Goal: Information Seeking & Learning: Learn about a topic

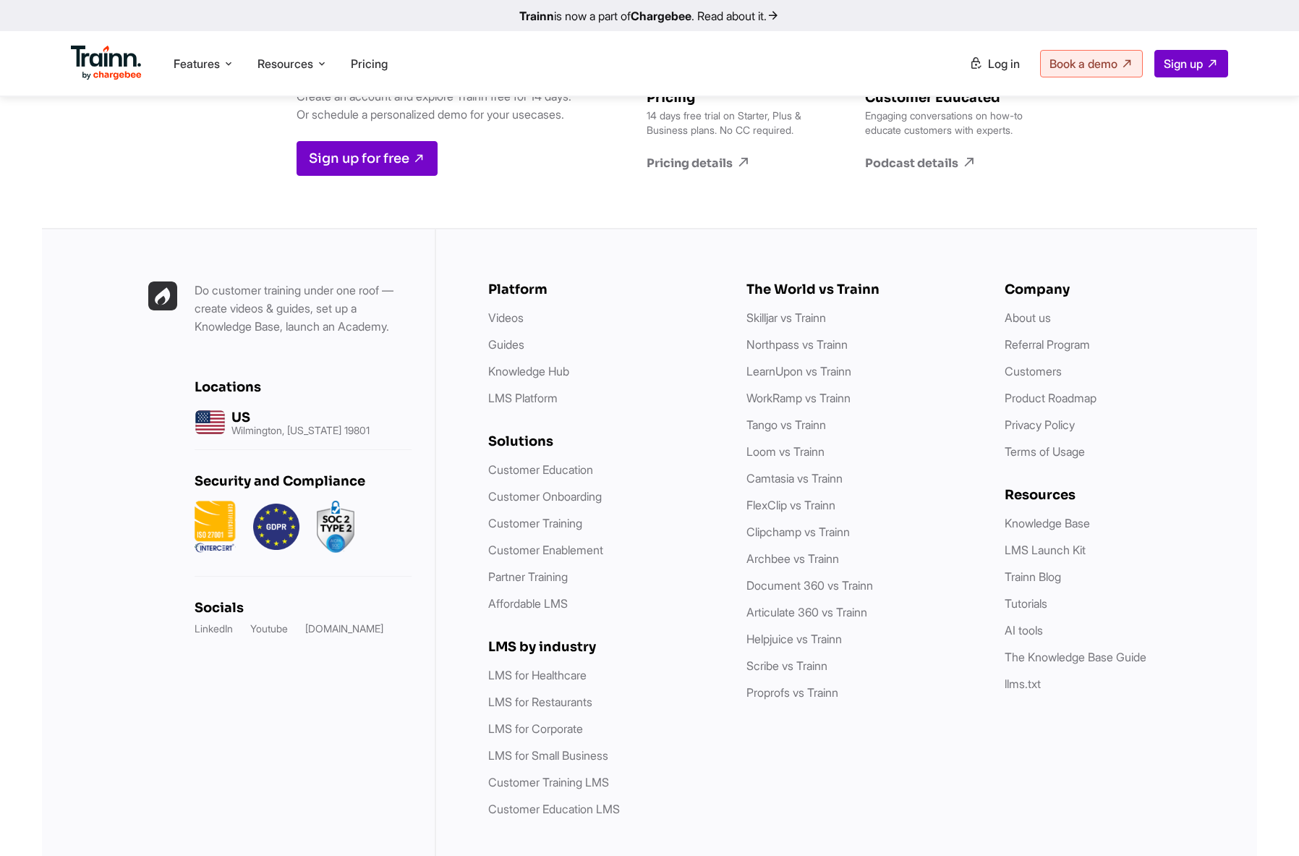
scroll to position [3992, 0]
click at [1030, 310] on link "About us" at bounding box center [1028, 317] width 46 height 14
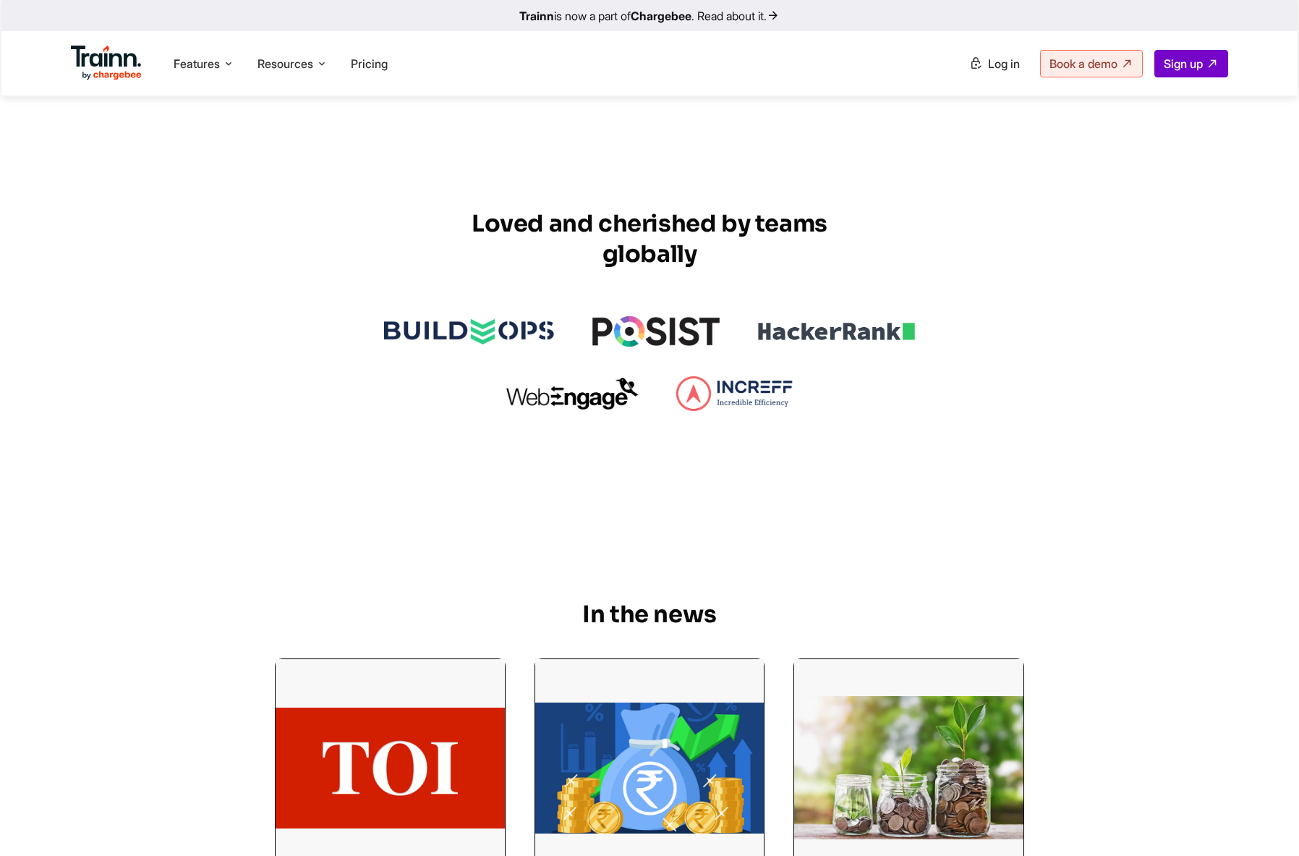
scroll to position [5677, 0]
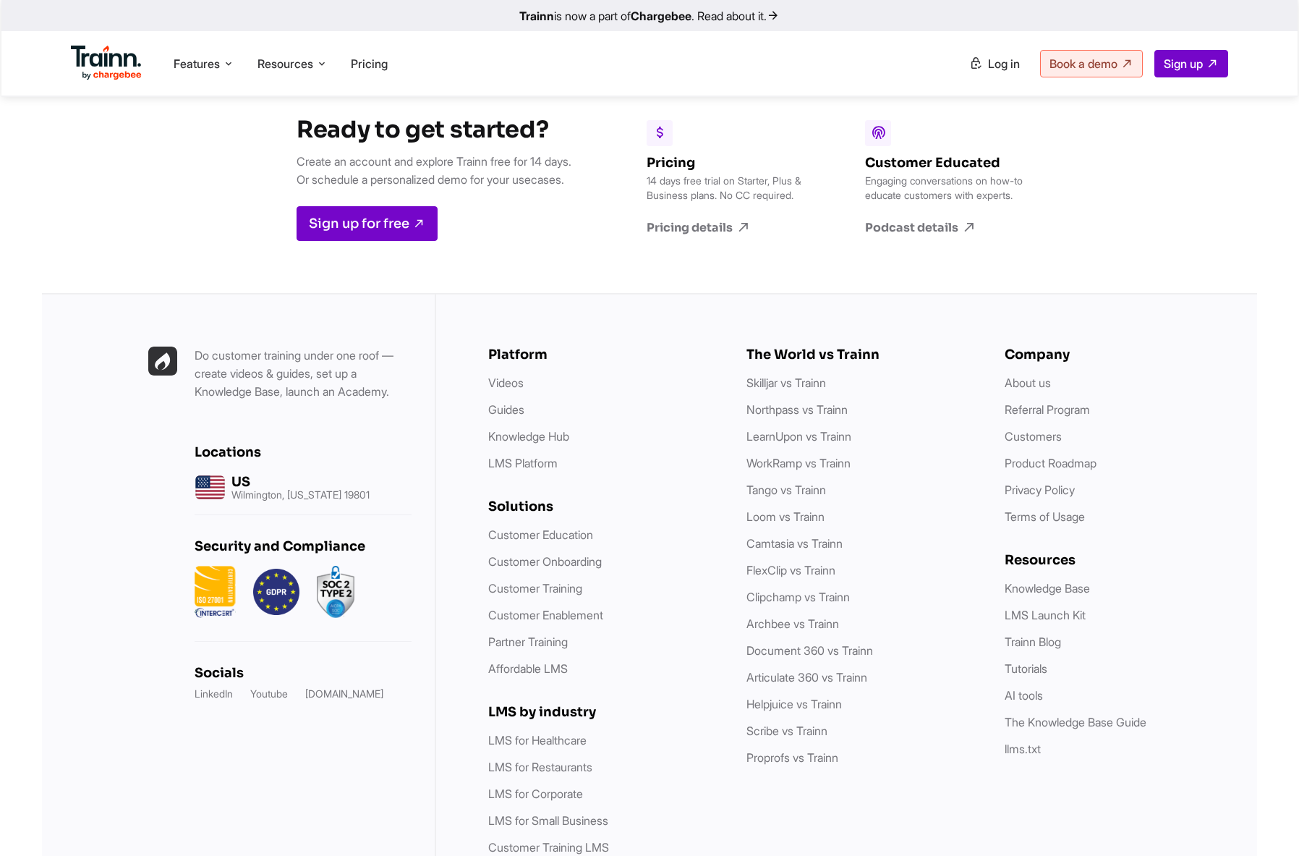
click at [249, 490] on p "Wilmington, [US_STATE] 19801" at bounding box center [301, 495] width 138 height 10
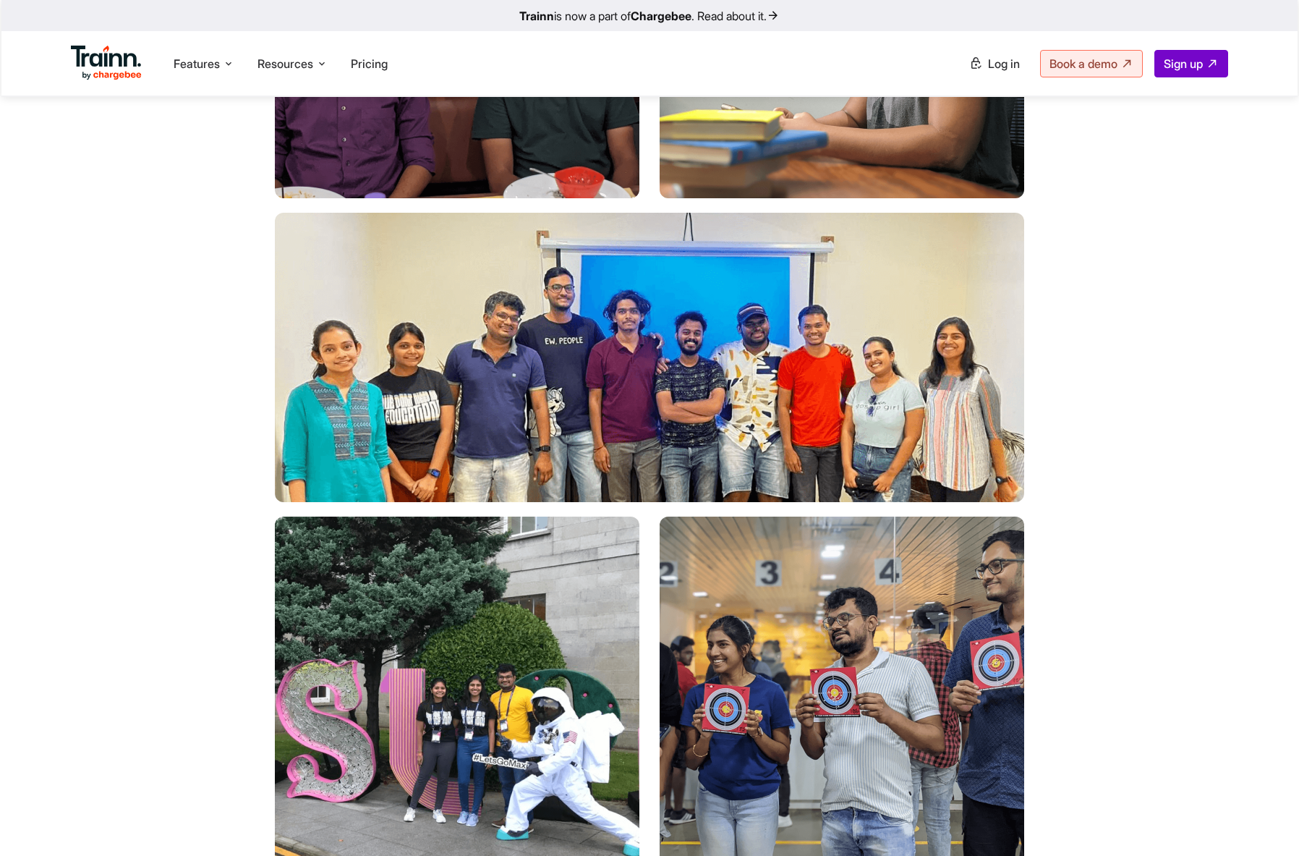
scroll to position [3042, 0]
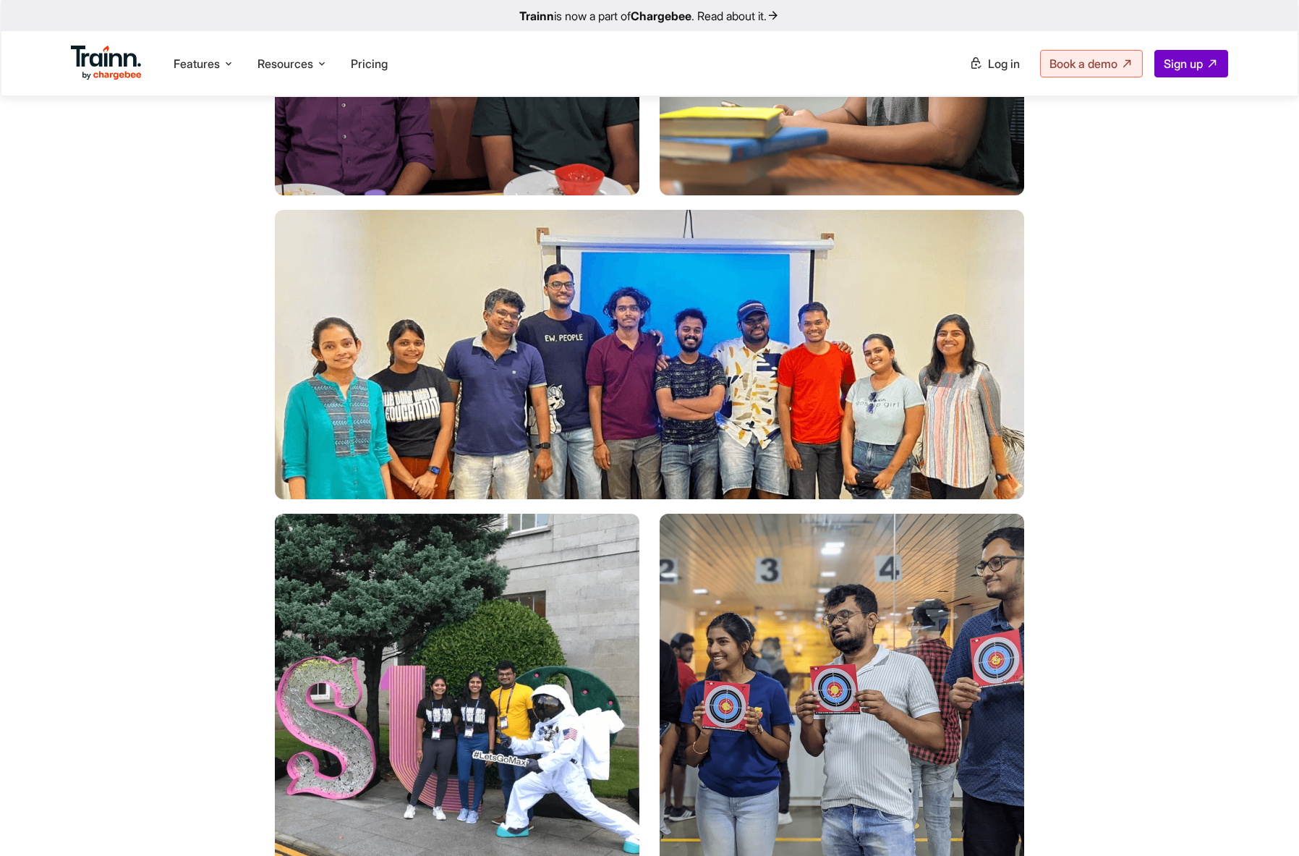
click at [651, 426] on div at bounding box center [650, 20] width 750 height 1745
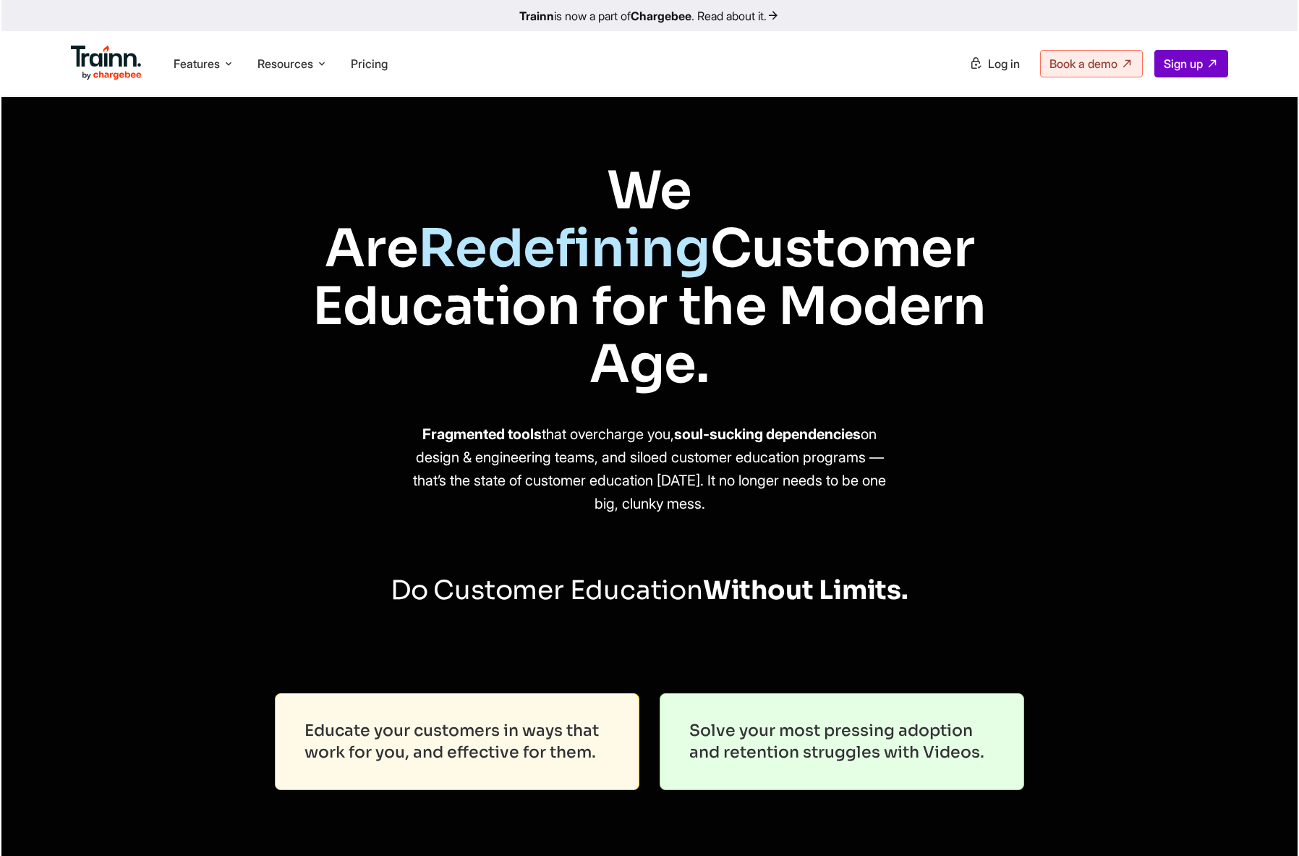
scroll to position [13, 0]
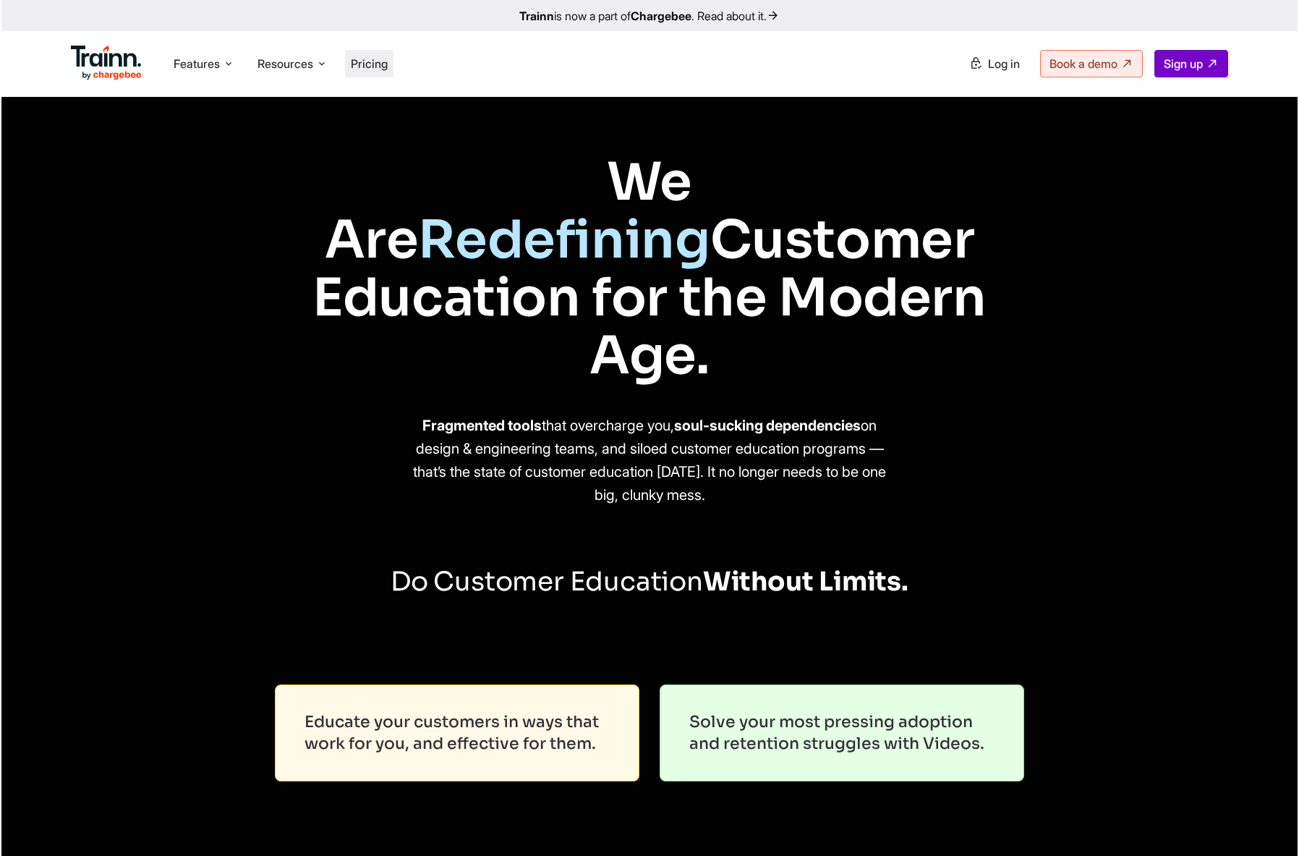
click at [365, 63] on span "Pricing" at bounding box center [369, 63] width 37 height 14
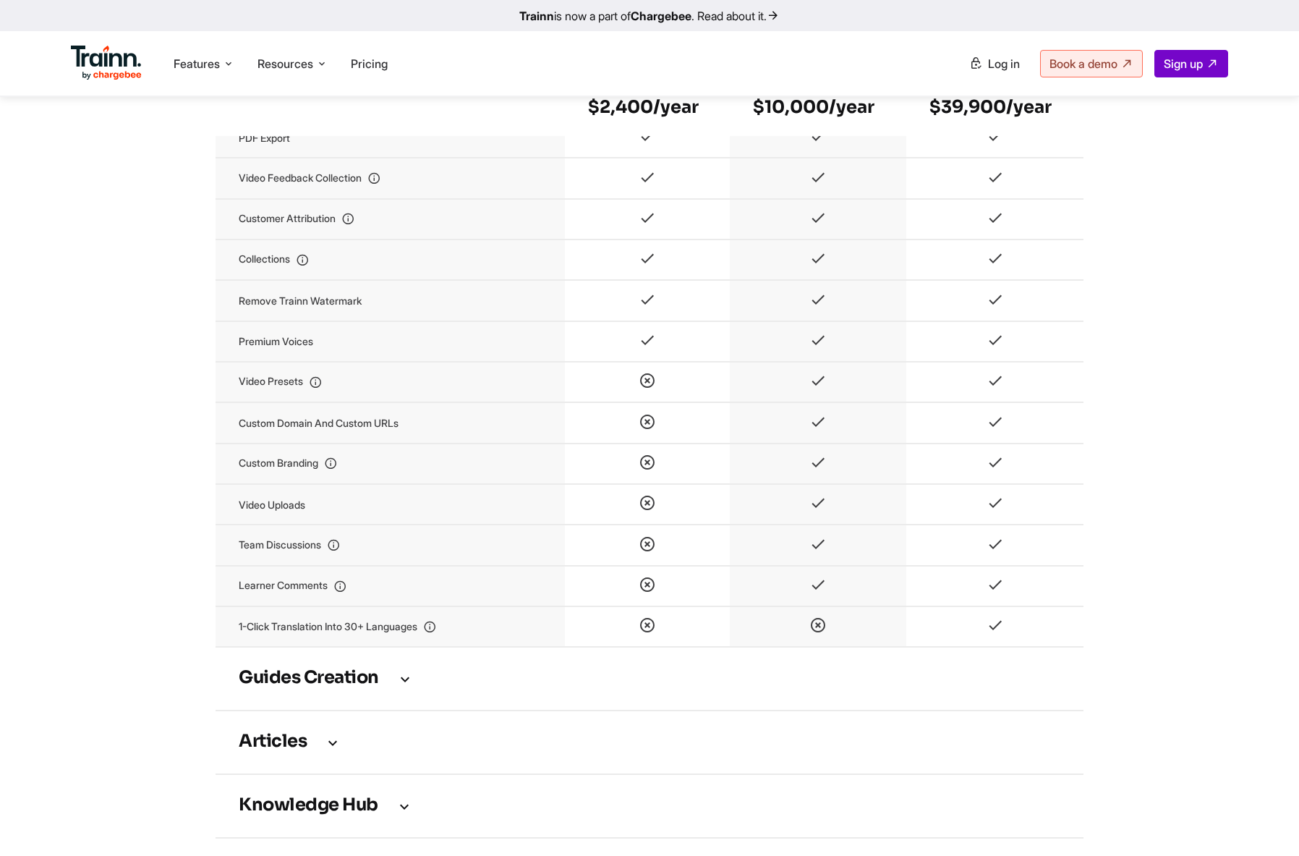
scroll to position [1879, 0]
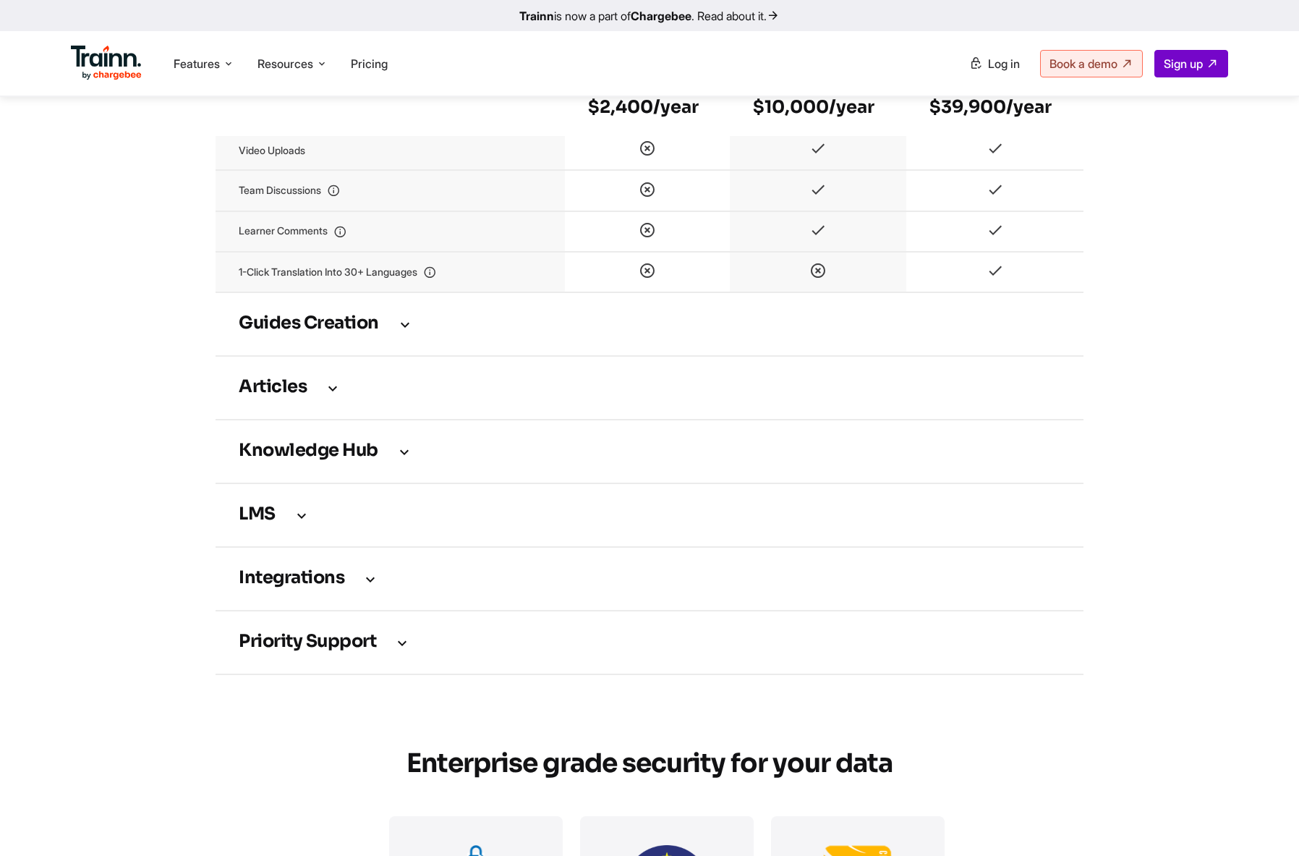
click at [405, 332] on icon at bounding box center [404, 324] width 17 height 16
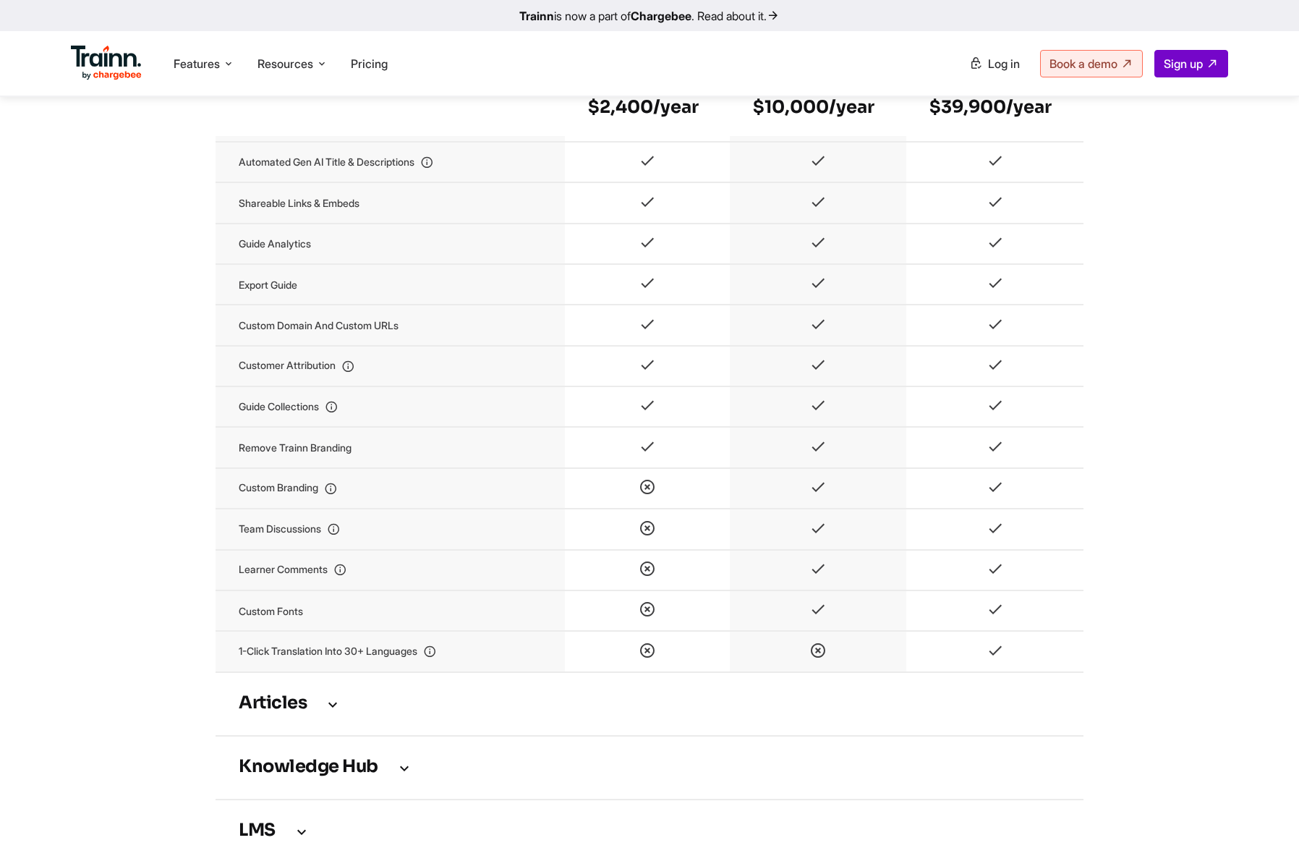
click at [142, 404] on div "Accelerate Onboarding, Scale Training, and Cut Support Load All Powered by One …" at bounding box center [650, 250] width 1216 height 4843
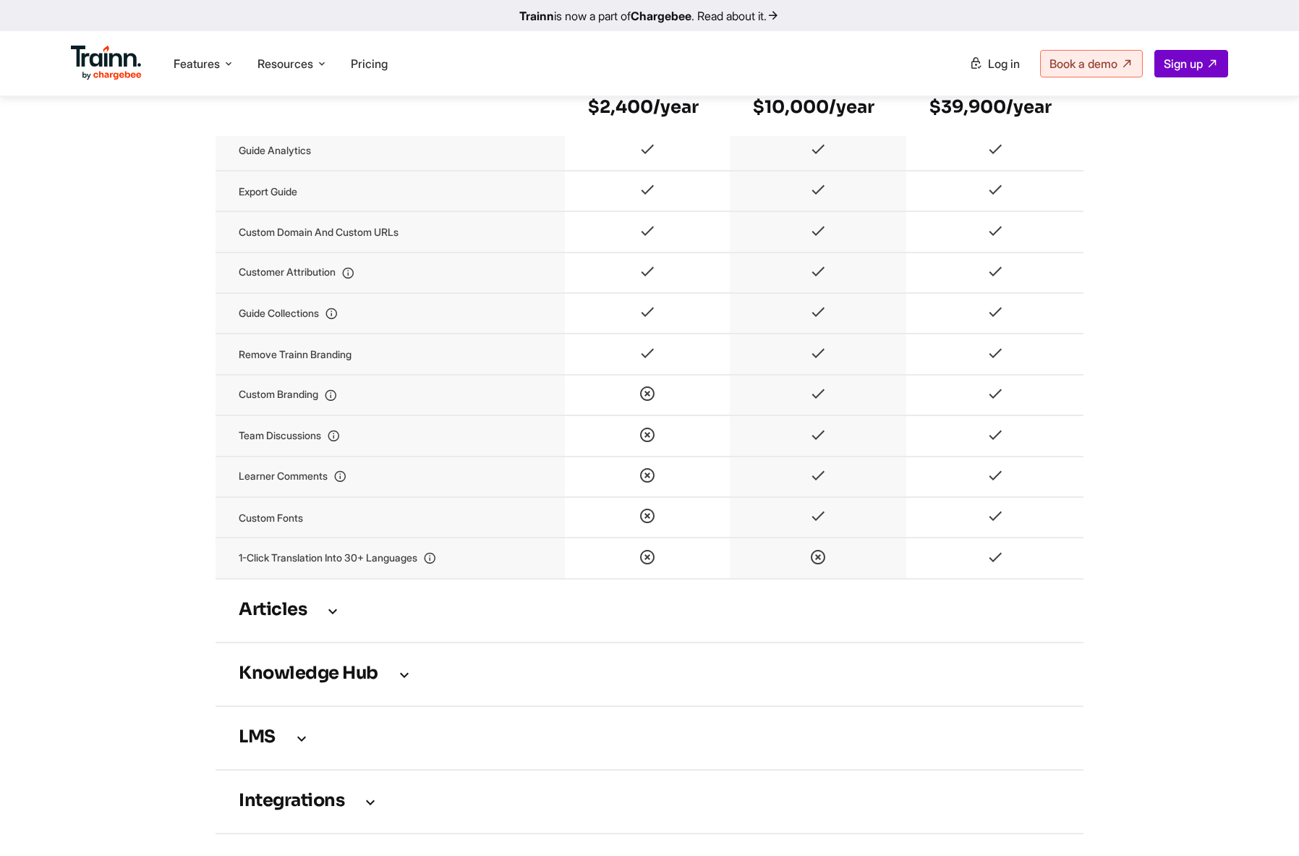
scroll to position [2454, 0]
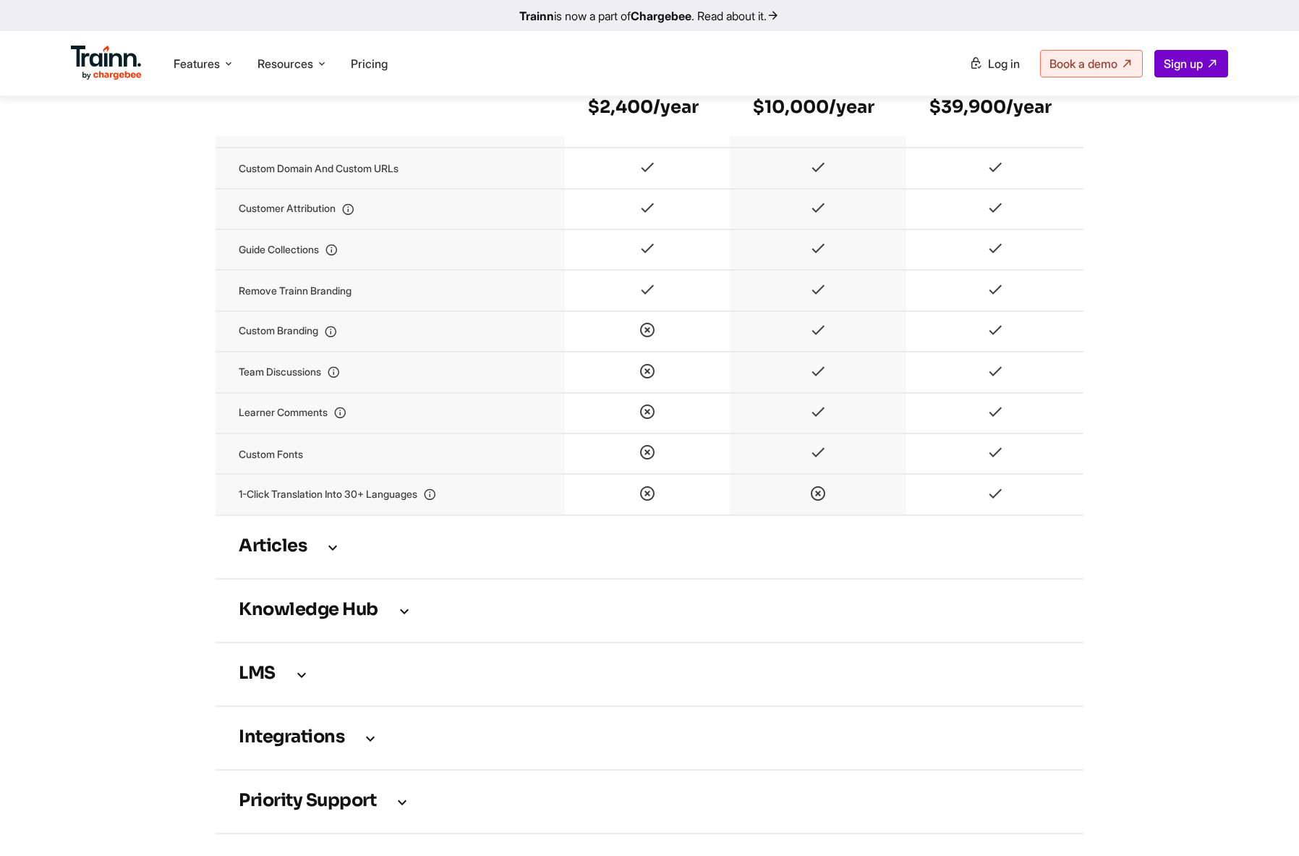
click at [335, 551] on icon at bounding box center [332, 547] width 17 height 16
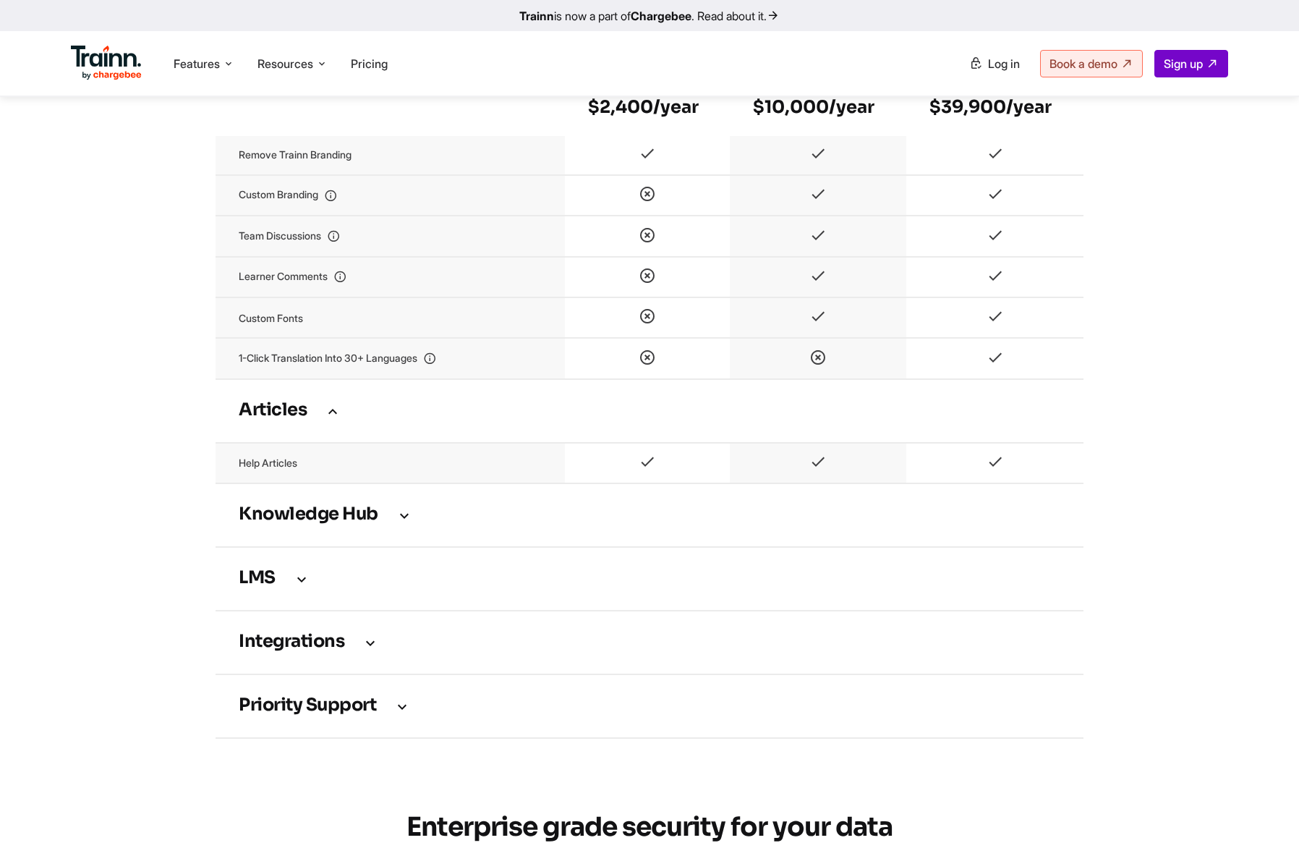
scroll to position [2648, 0]
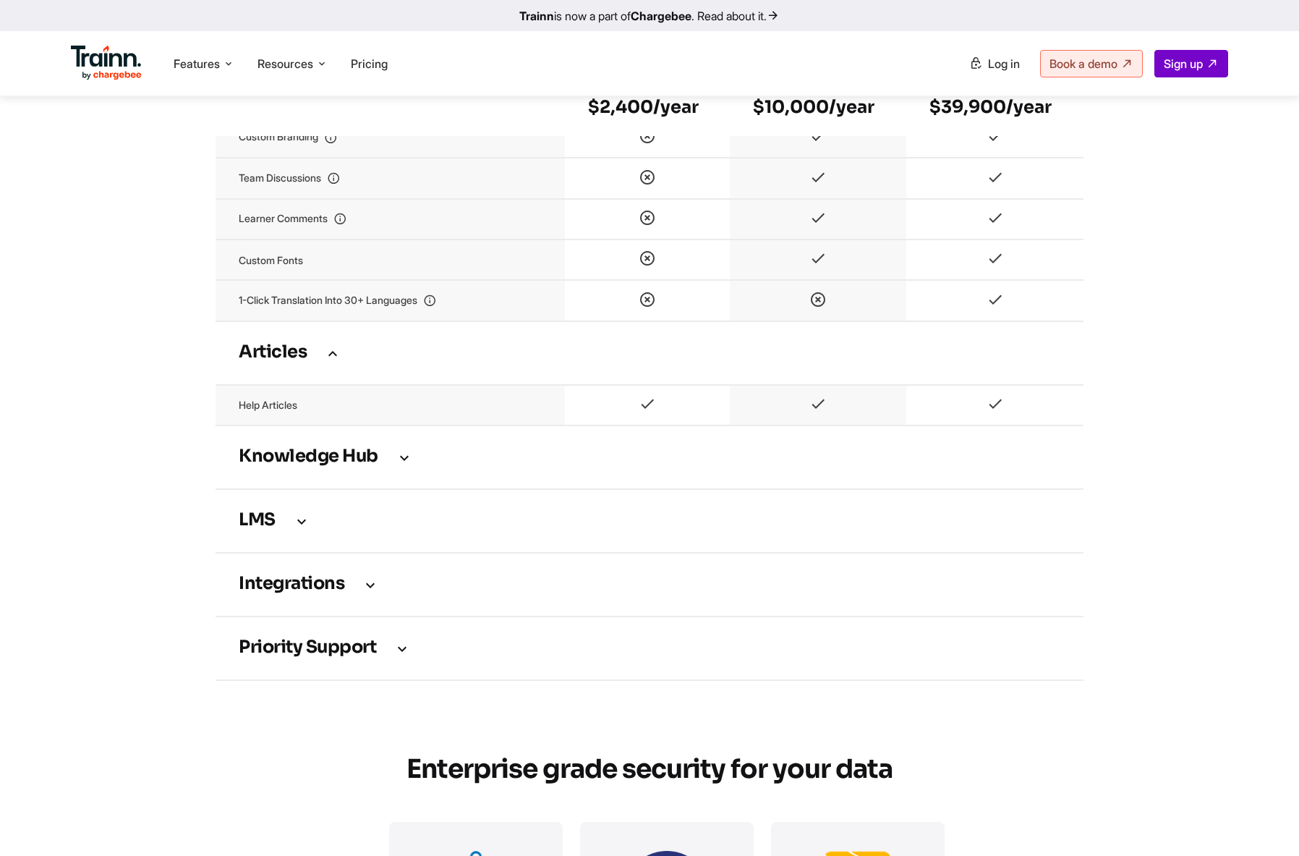
click at [407, 465] on icon at bounding box center [404, 457] width 17 height 16
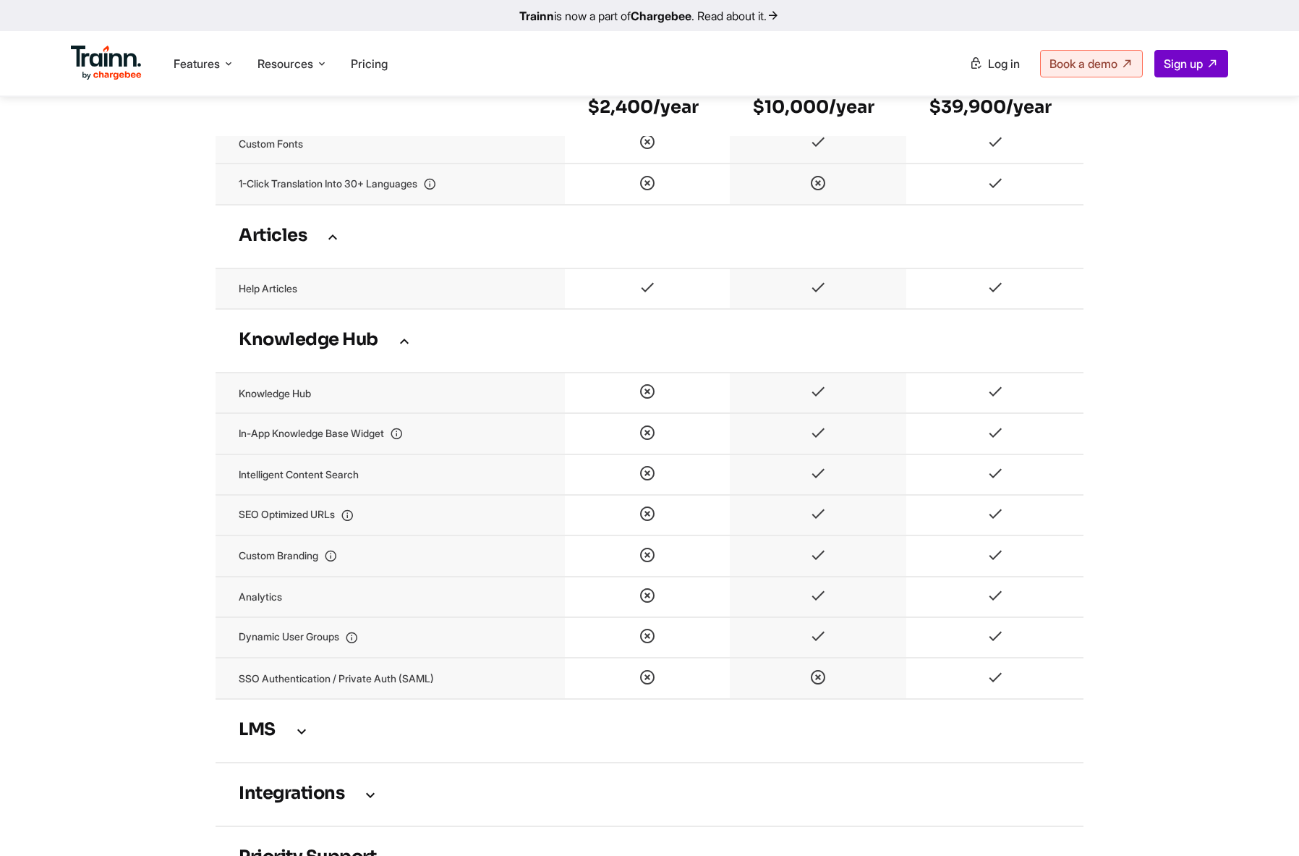
scroll to position [2773, 0]
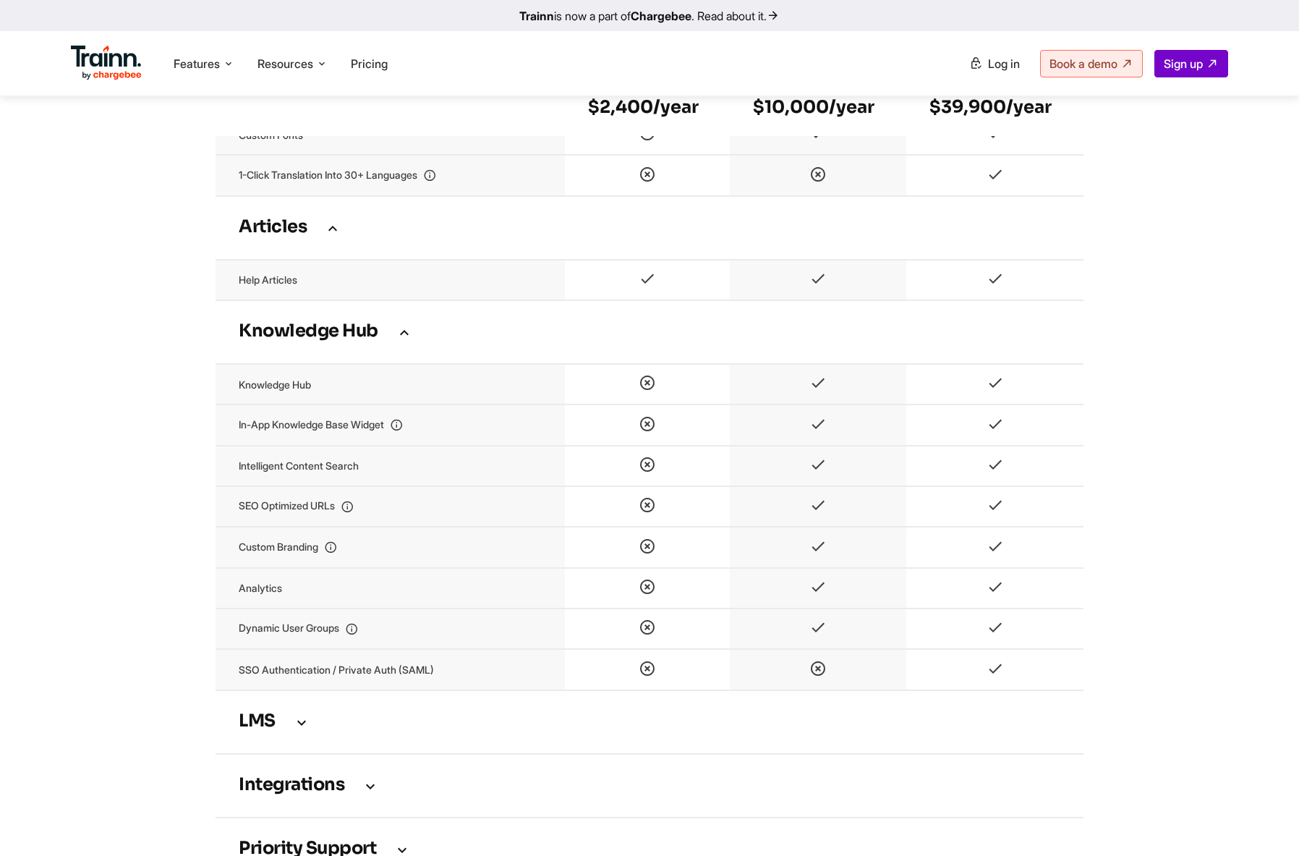
click at [286, 716] on td "LMS" at bounding box center [650, 722] width 868 height 64
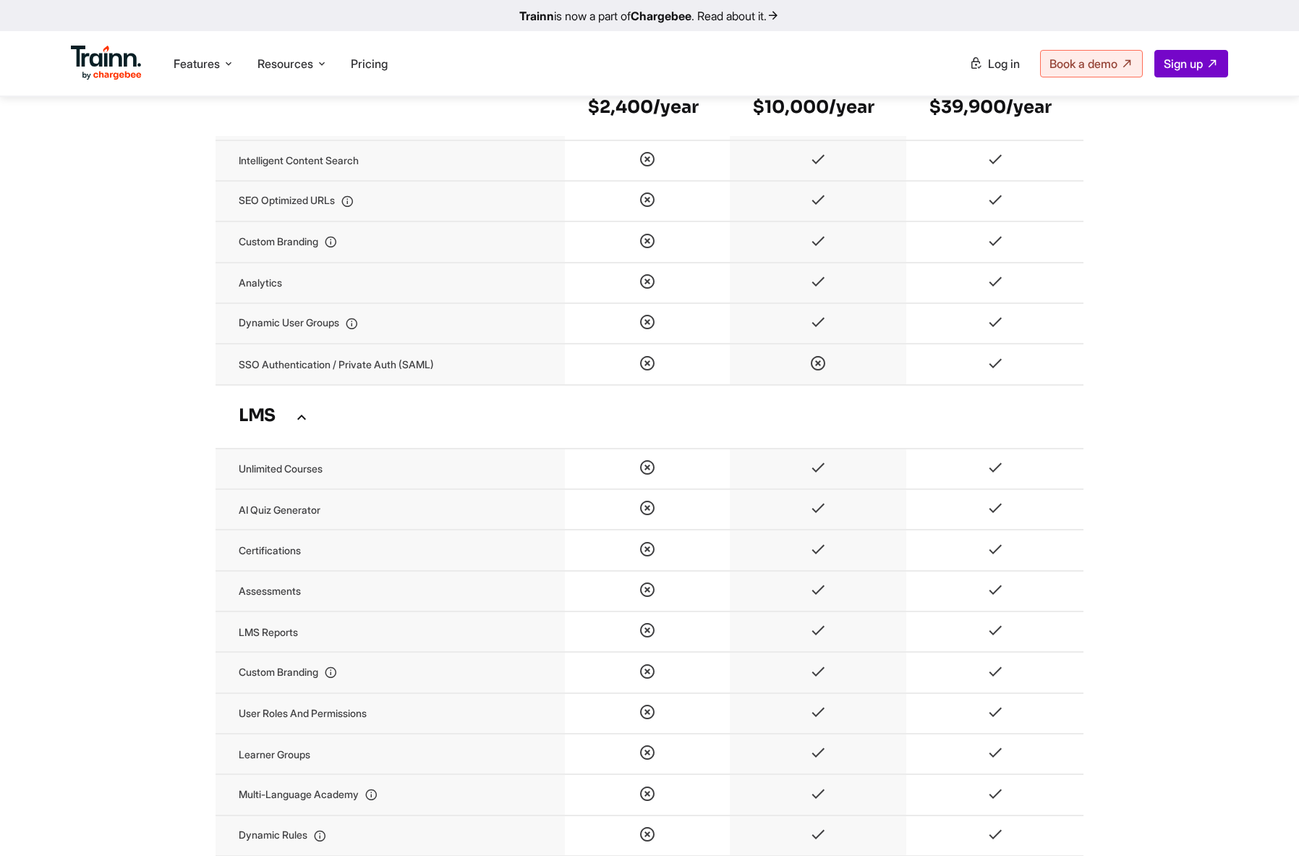
scroll to position [3261, 0]
